Goal: Information Seeking & Learning: Learn about a topic

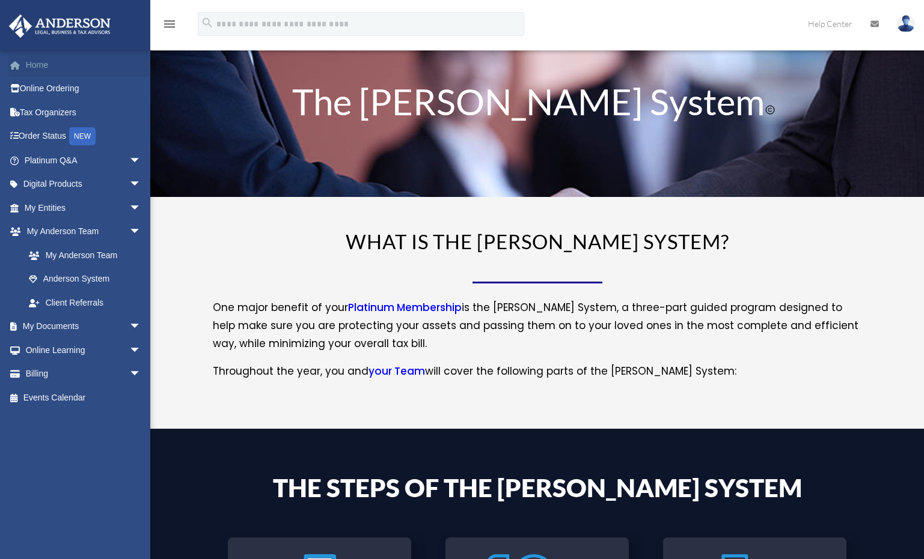
click at [44, 67] on link "Home" at bounding box center [83, 65] width 151 height 24
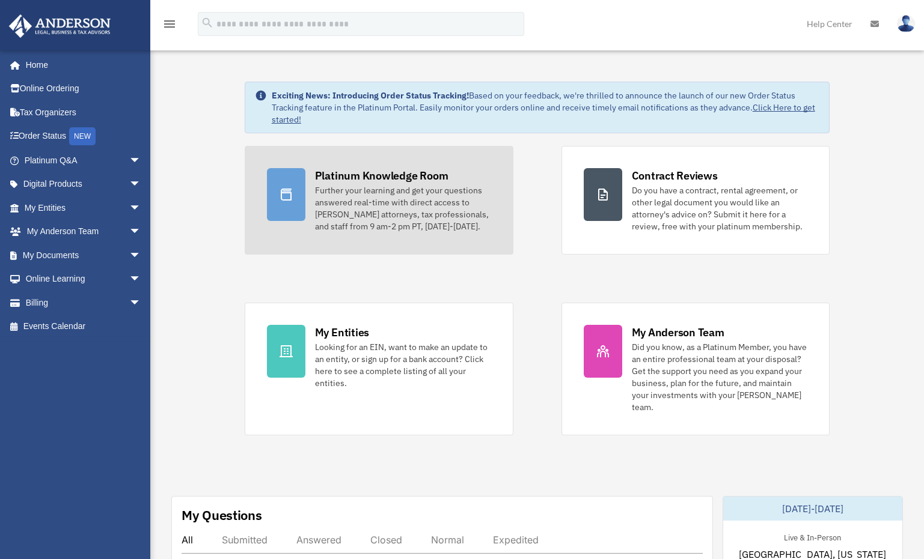
click at [410, 190] on div "Further your learning and get your questions answered real-time with direct acc…" at bounding box center [403, 208] width 176 height 48
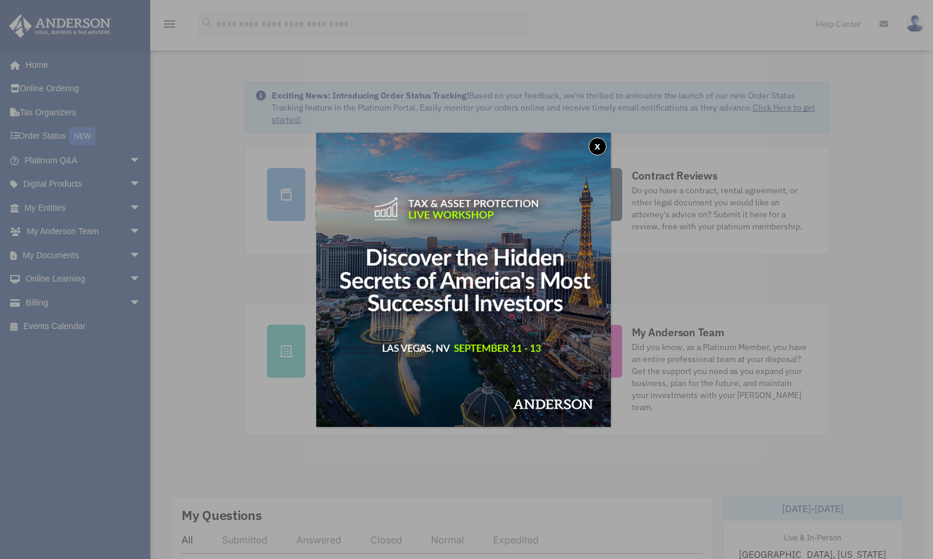
click at [600, 151] on button "x" at bounding box center [597, 147] width 18 height 18
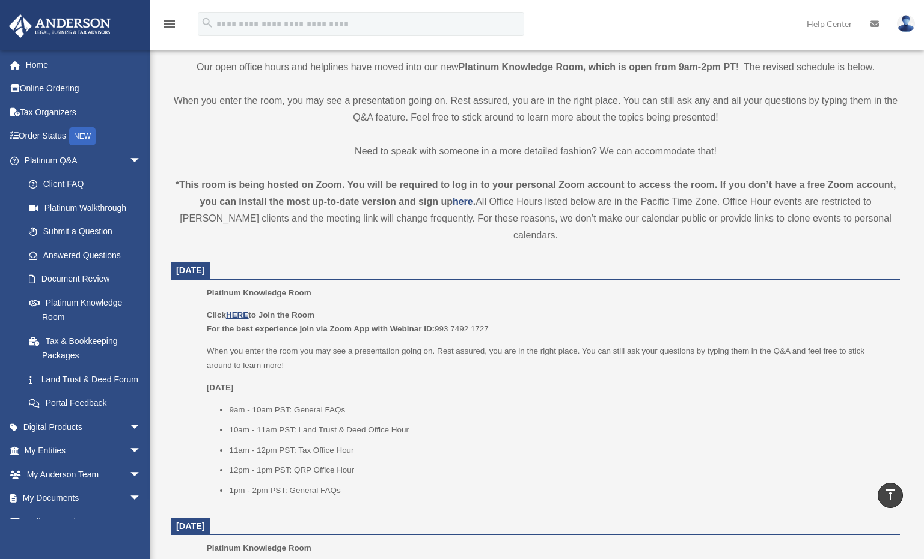
scroll to position [300, 0]
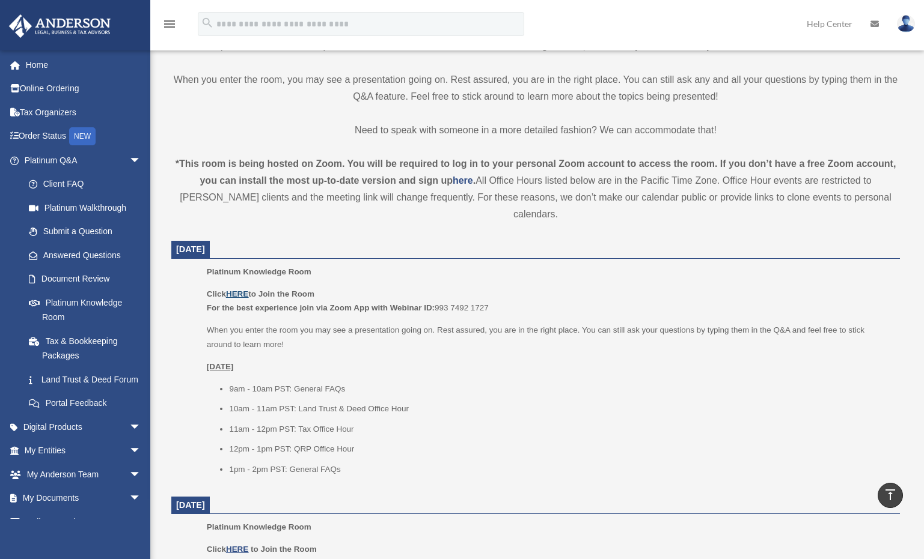
click at [236, 290] on u "HERE" at bounding box center [237, 294] width 22 height 9
